Goal: Task Accomplishment & Management: Manage account settings

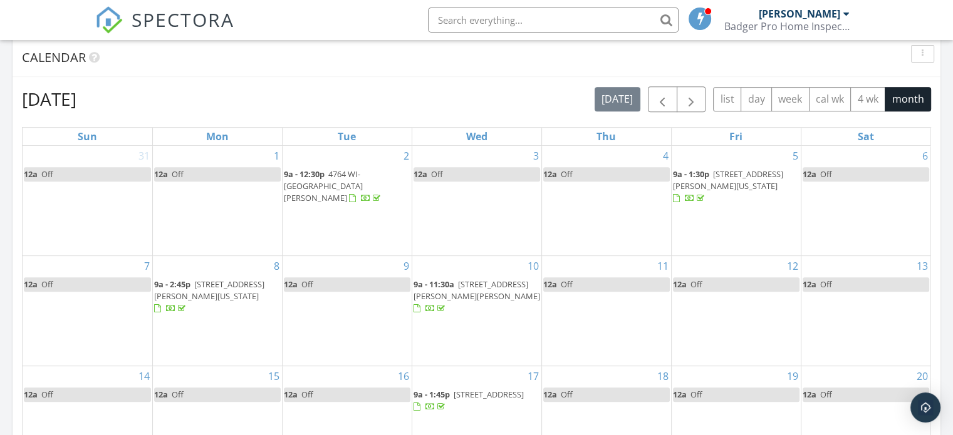
scroll to position [438, 0]
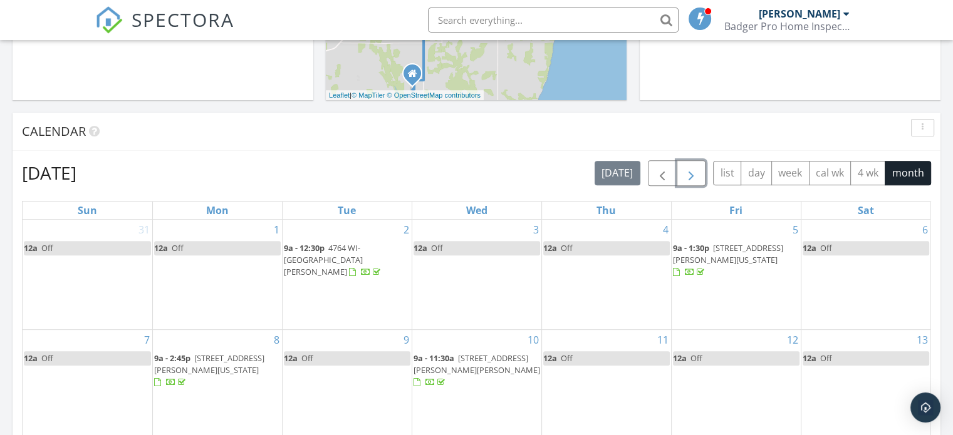
click at [693, 173] on span "button" at bounding box center [690, 173] width 15 height 15
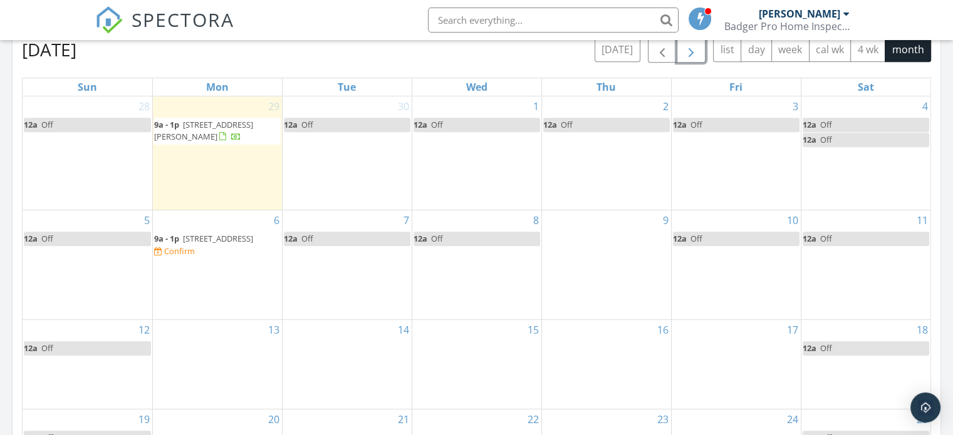
scroll to position [564, 0]
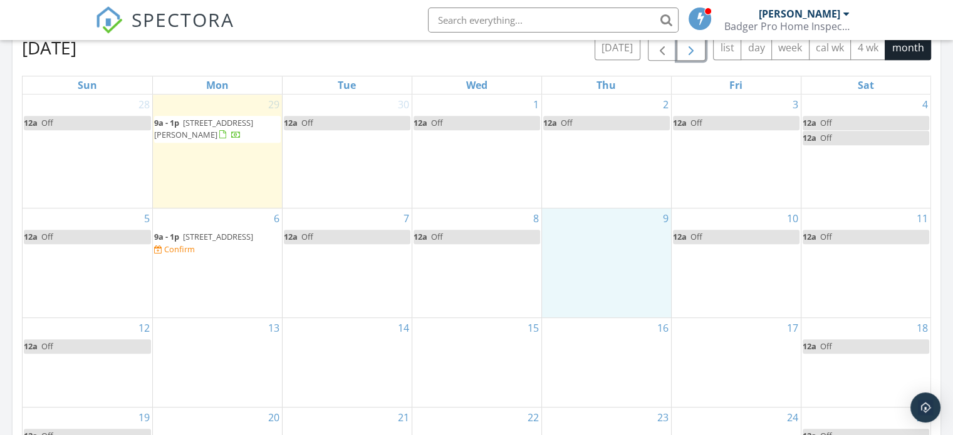
click at [581, 239] on div "9" at bounding box center [606, 263] width 129 height 108
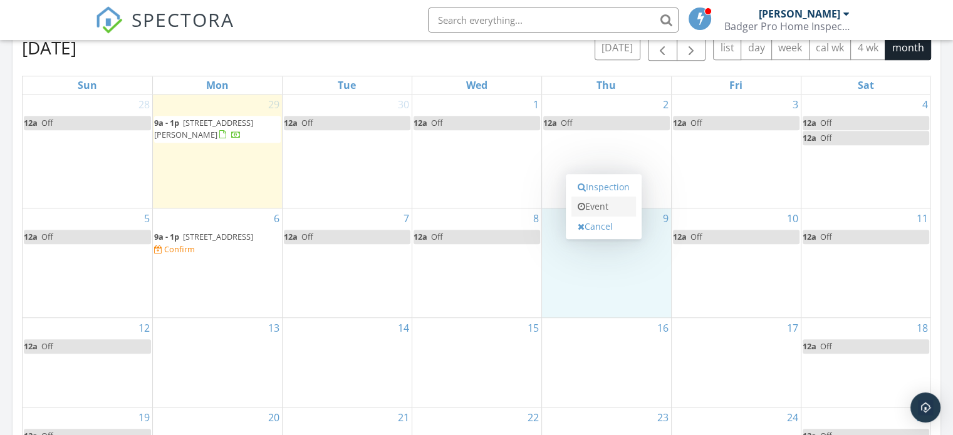
click at [585, 207] on link "Event" at bounding box center [603, 207] width 65 height 20
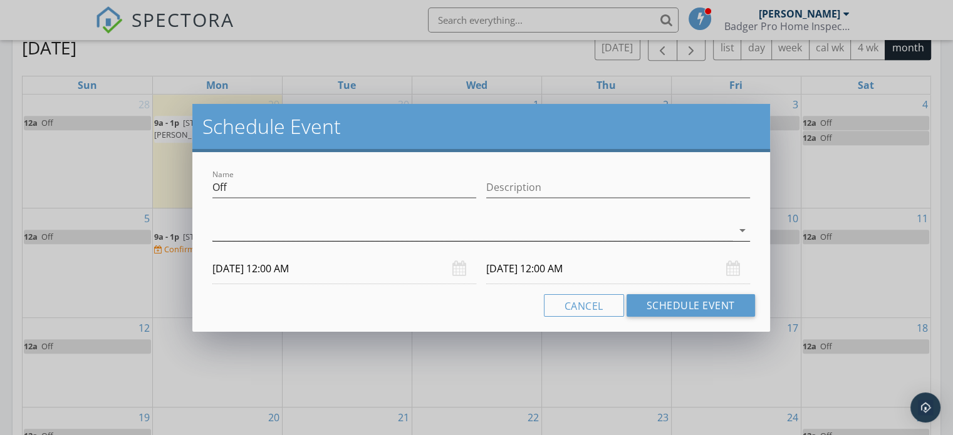
click at [743, 229] on icon "arrow_drop_down" at bounding box center [742, 230] width 15 height 15
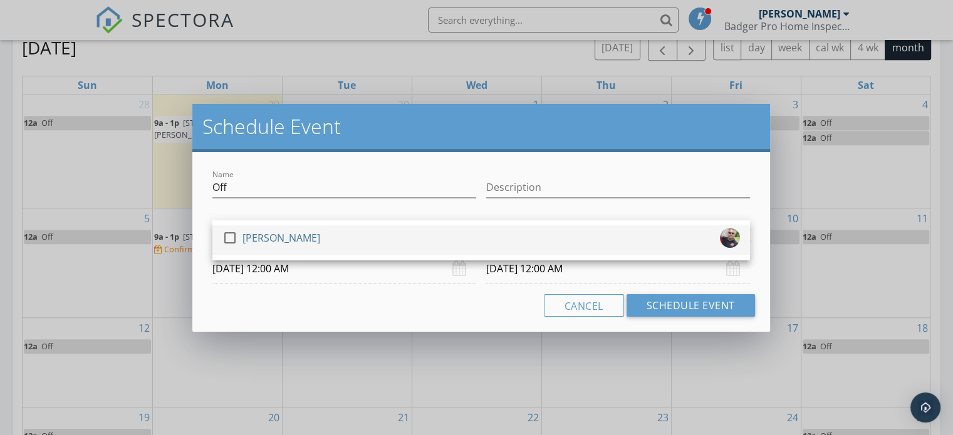
click at [608, 245] on div "check_box_outline_blank John Dolgireff" at bounding box center [480, 240] width 517 height 25
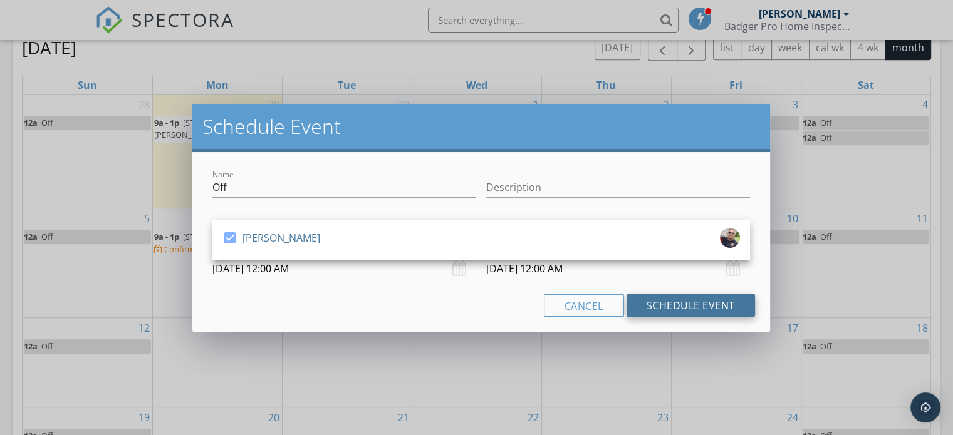
click at [689, 305] on button "Schedule Event" at bounding box center [690, 305] width 128 height 23
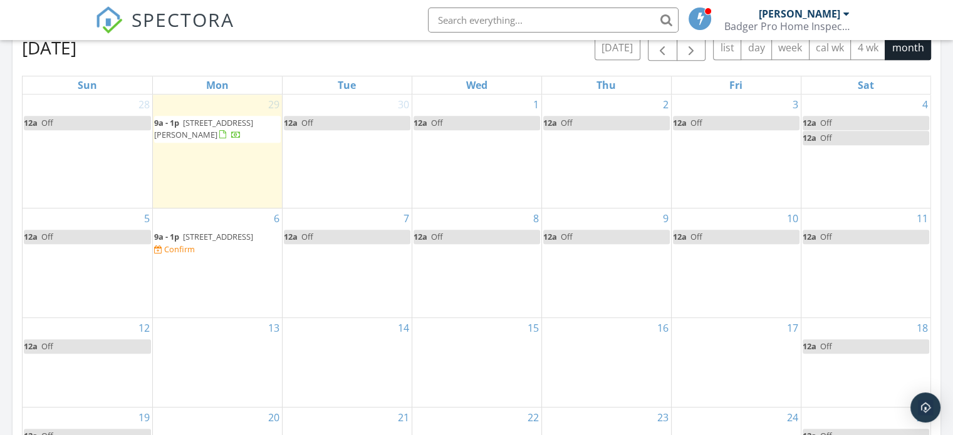
click at [195, 242] on span "10742 White Pine Ln, Sister Bay 54234" at bounding box center [218, 236] width 70 height 11
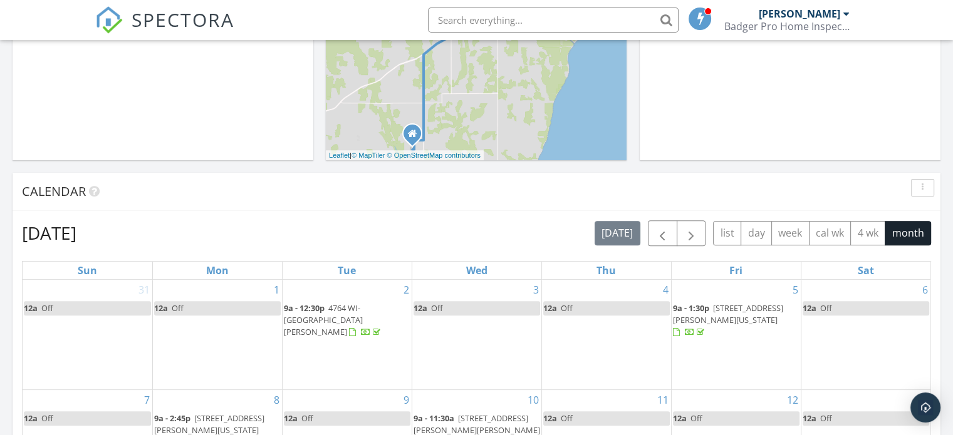
scroll to position [376, 0]
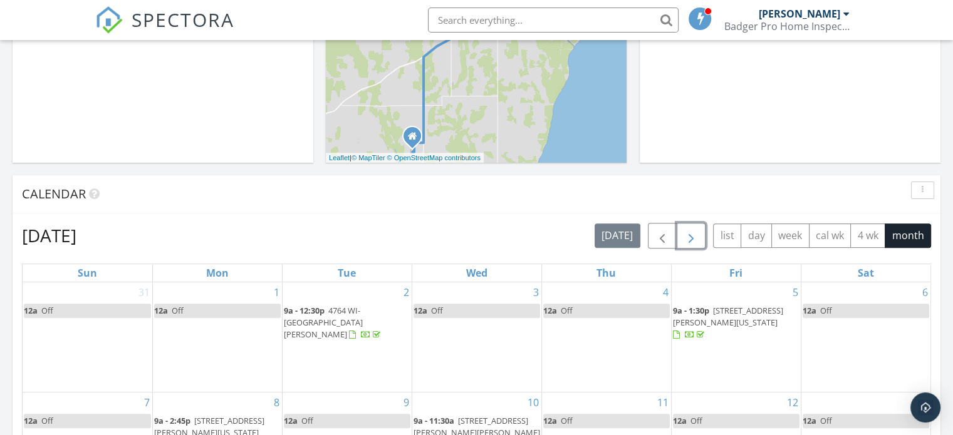
click at [692, 233] on span "button" at bounding box center [690, 236] width 15 height 15
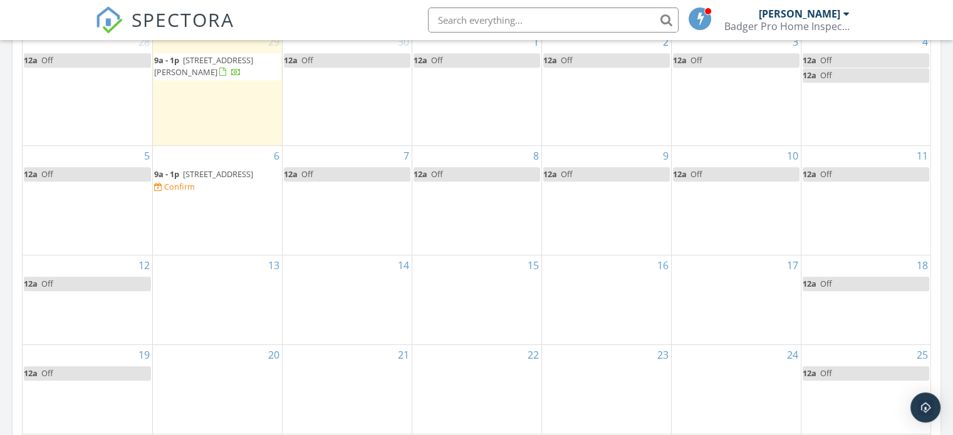
scroll to position [501, 0]
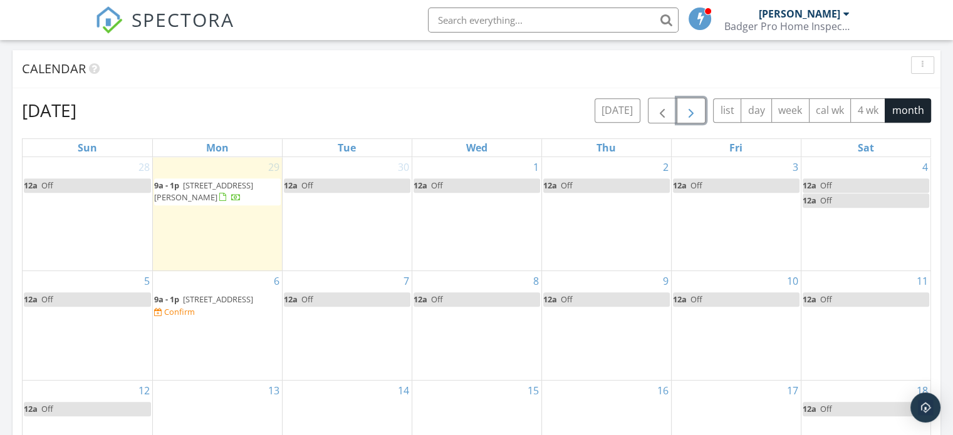
click at [213, 187] on span "5707 Hyline trail, Sturgeon Bay 54235" at bounding box center [203, 191] width 99 height 23
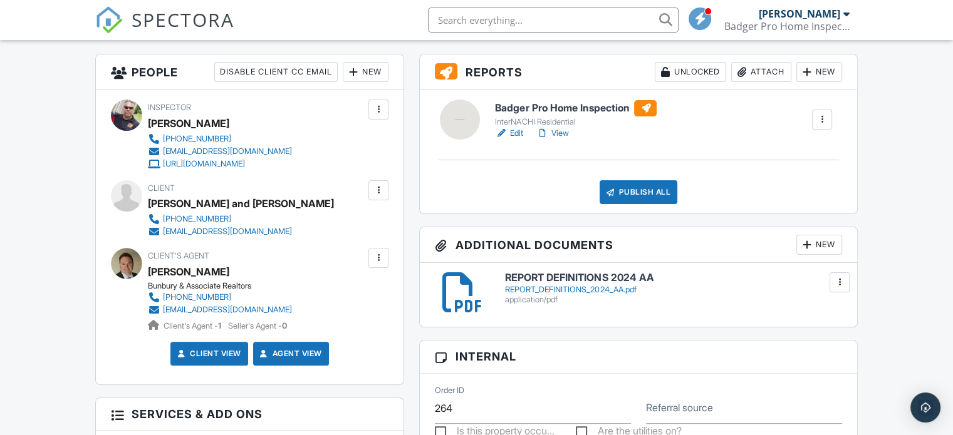
click at [513, 137] on link "Edit" at bounding box center [509, 133] width 28 height 13
